Goal: Task Accomplishment & Management: Use online tool/utility

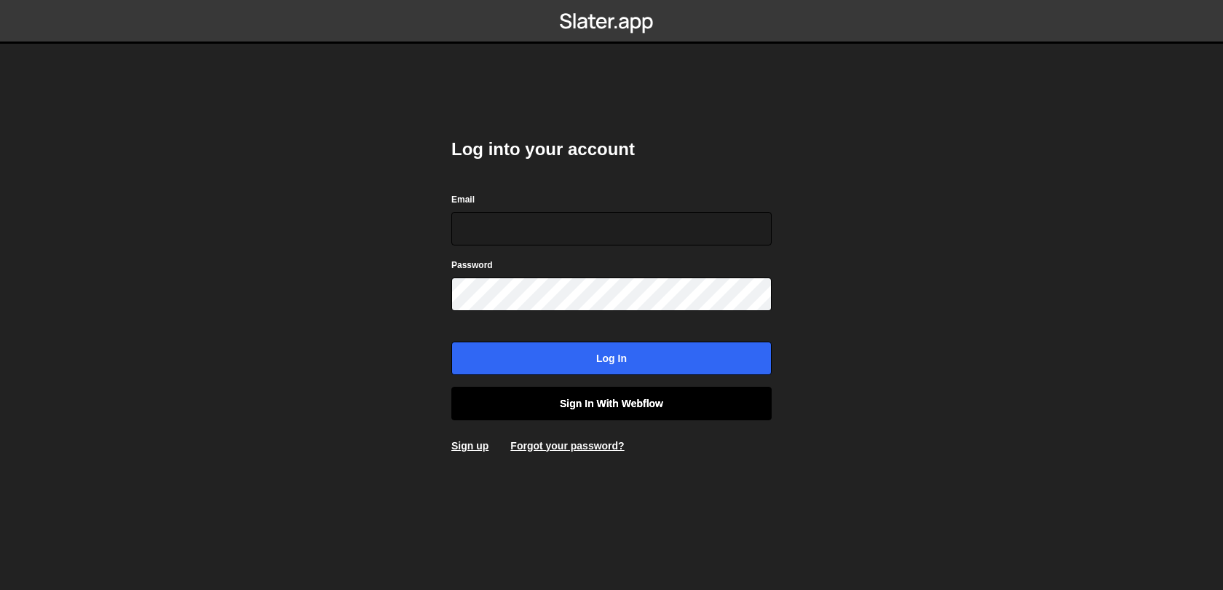
type input "axel@studioelias.fr"
click at [558, 408] on link "Sign in with Webflow" at bounding box center [611, 403] width 320 height 33
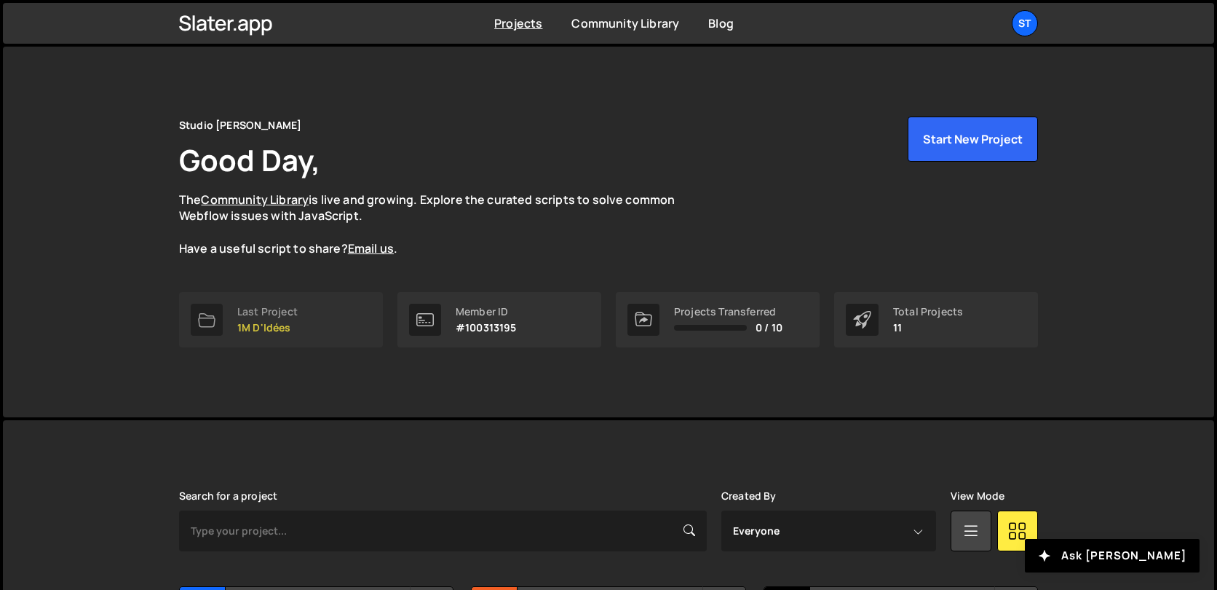
click at [326, 304] on link "Last Project 1M D'Idées" at bounding box center [281, 319] width 204 height 55
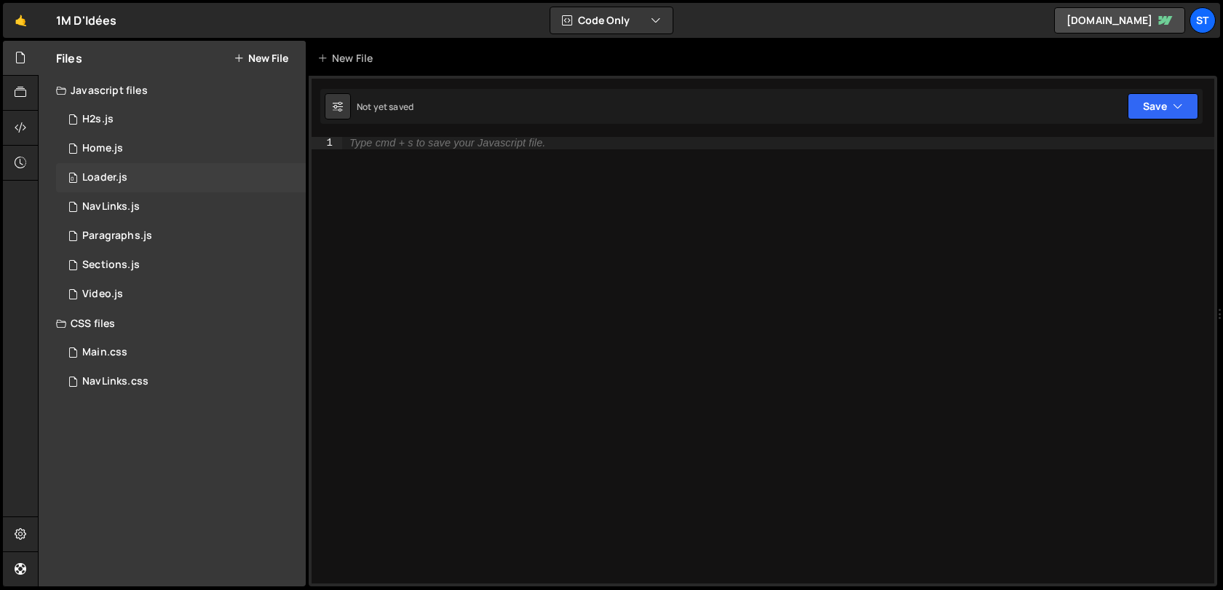
click at [170, 173] on div "0 Loader.js 0" at bounding box center [181, 177] width 250 height 29
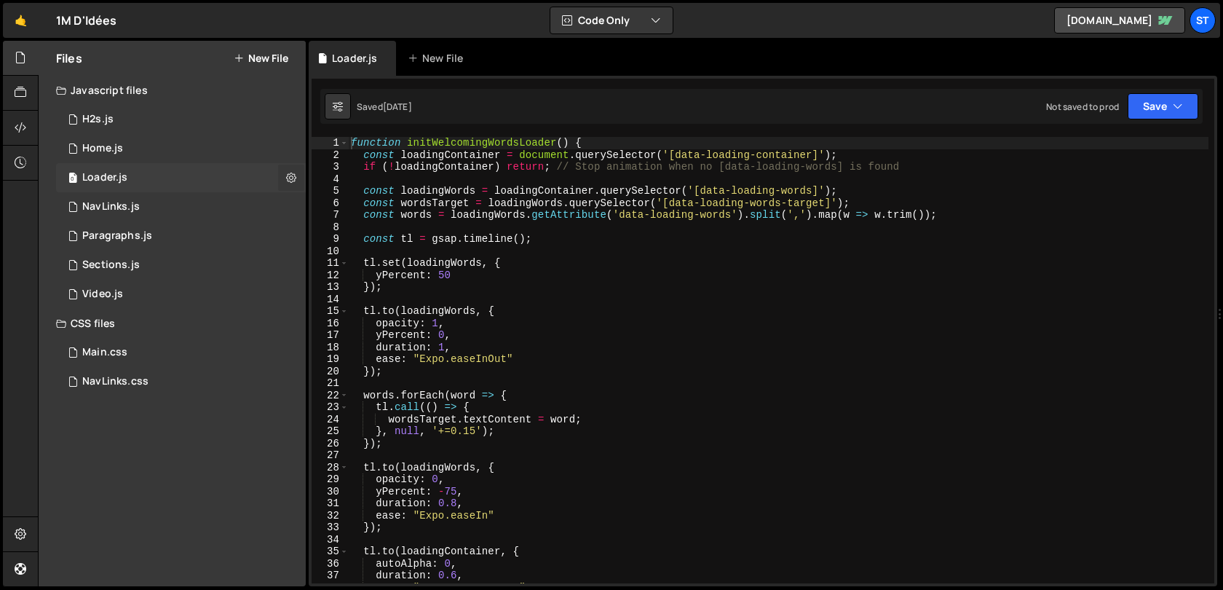
click at [288, 175] on icon at bounding box center [291, 177] width 10 height 14
type input "Loader"
radio input "true"
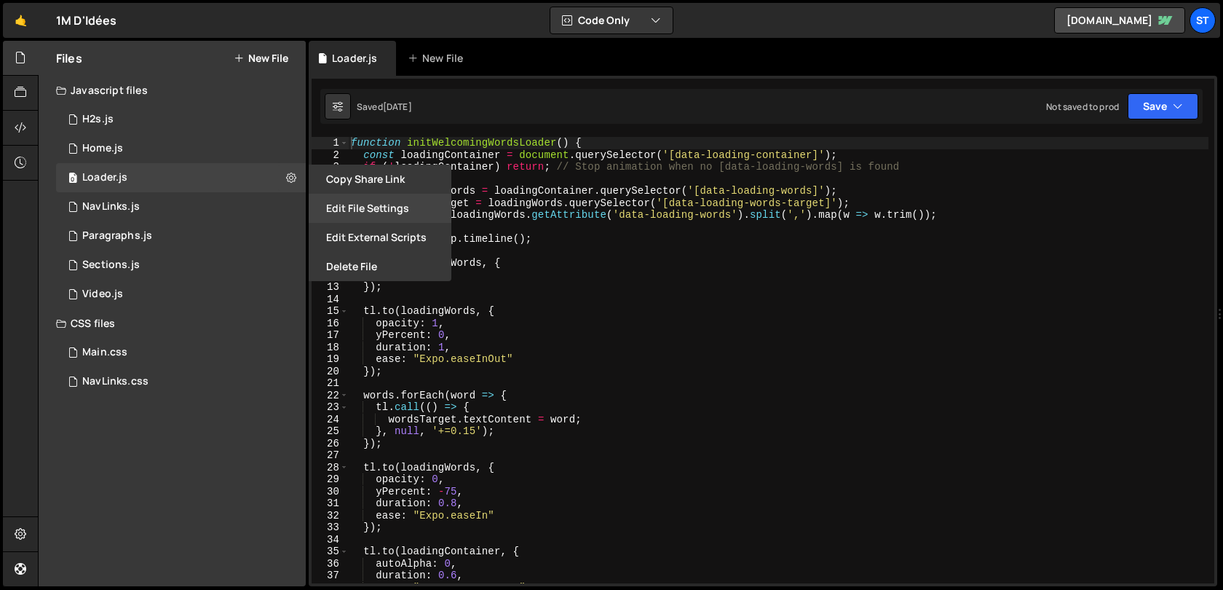
click at [383, 212] on button "Edit File Settings" at bounding box center [380, 208] width 143 height 29
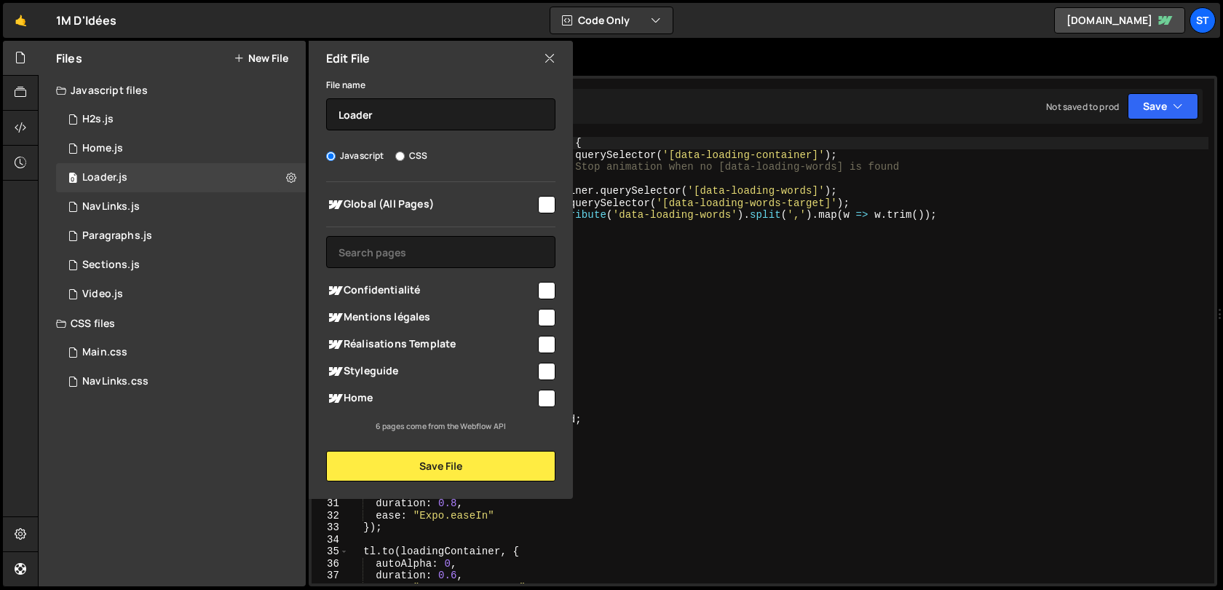
click at [547, 400] on input "checkbox" at bounding box center [546, 397] width 17 height 17
checkbox input "true"
click at [492, 469] on button "Save File" at bounding box center [440, 466] width 229 height 31
